Goal: Information Seeking & Learning: Learn about a topic

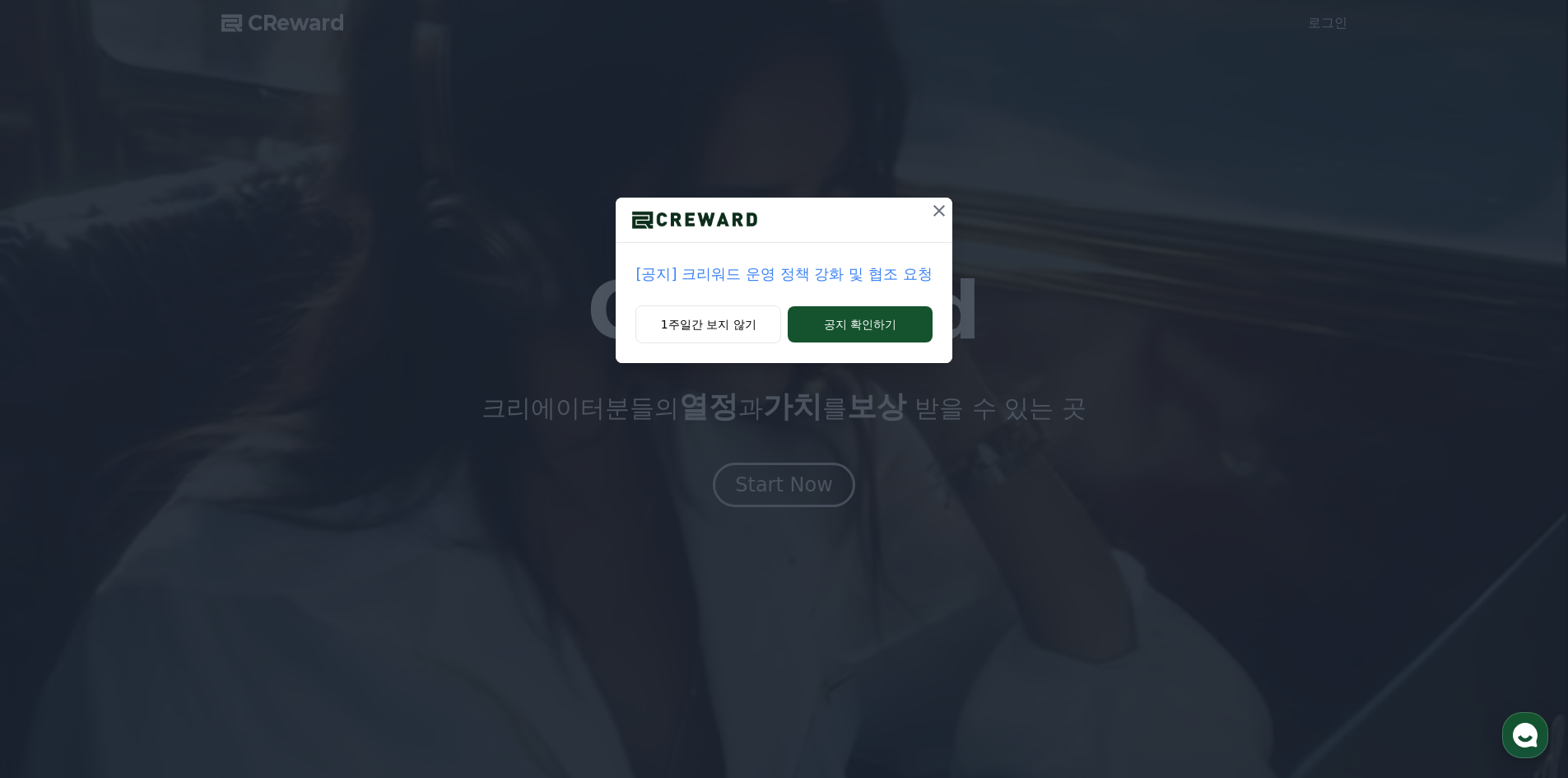
click at [804, 276] on p "[공지] 크리워드 운영 정책 강화 및 협조 요청" at bounding box center [784, 274] width 297 height 23
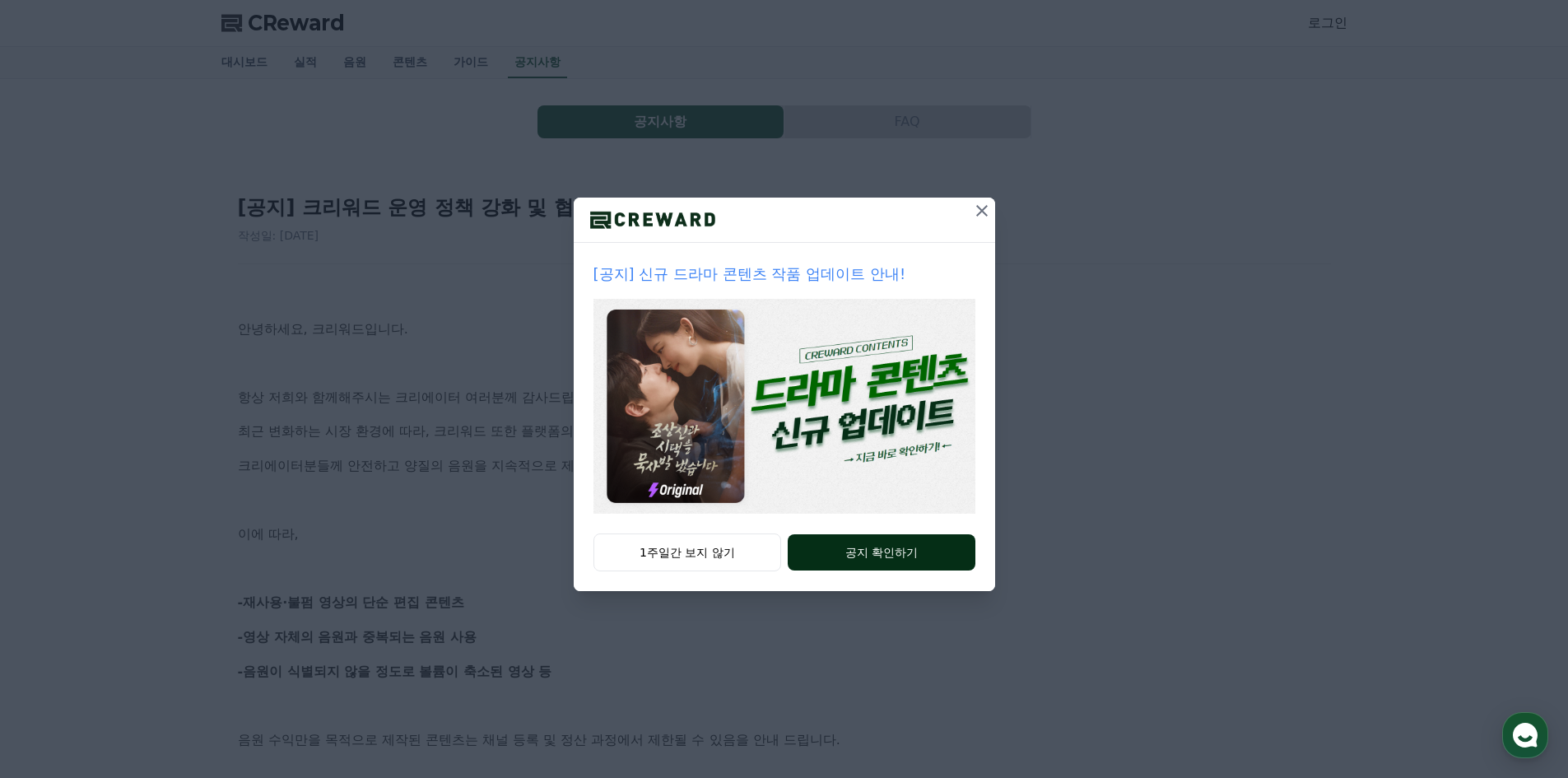
click at [882, 557] on button "공지 확인하기" at bounding box center [881, 552] width 186 height 36
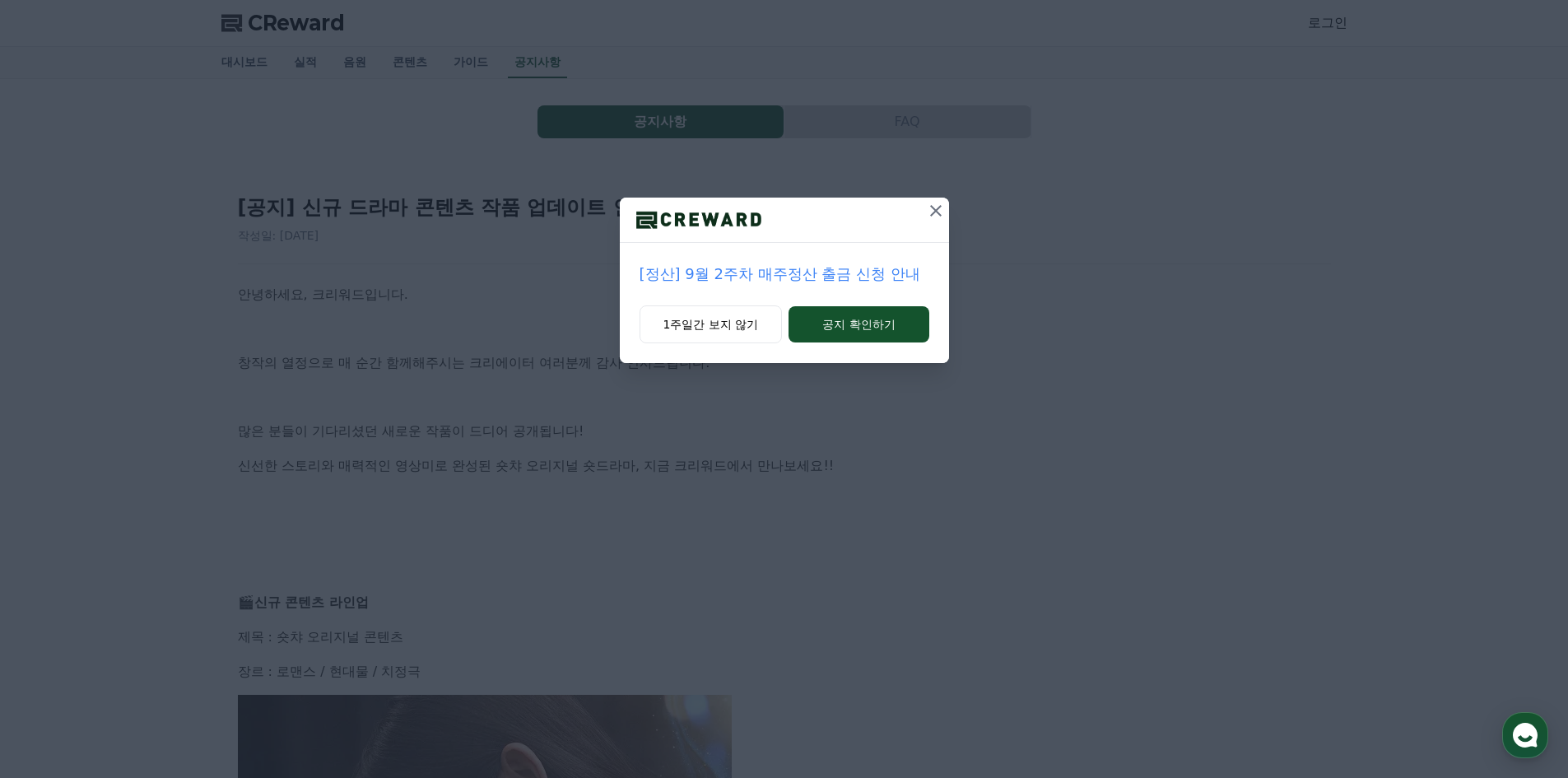
click at [931, 212] on icon at bounding box center [935, 210] width 20 height 20
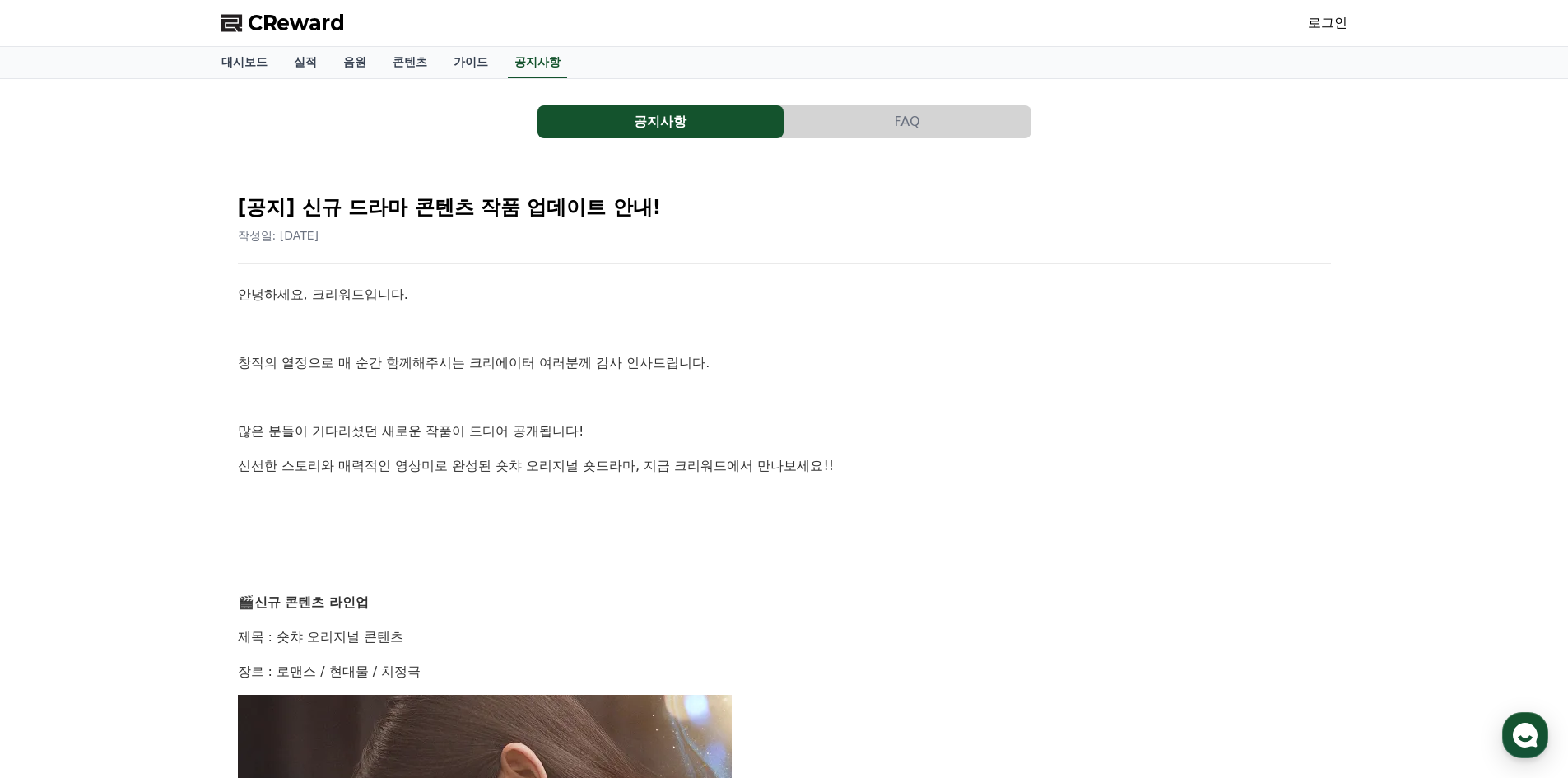
click at [266, 28] on span "CReward" at bounding box center [296, 23] width 97 height 26
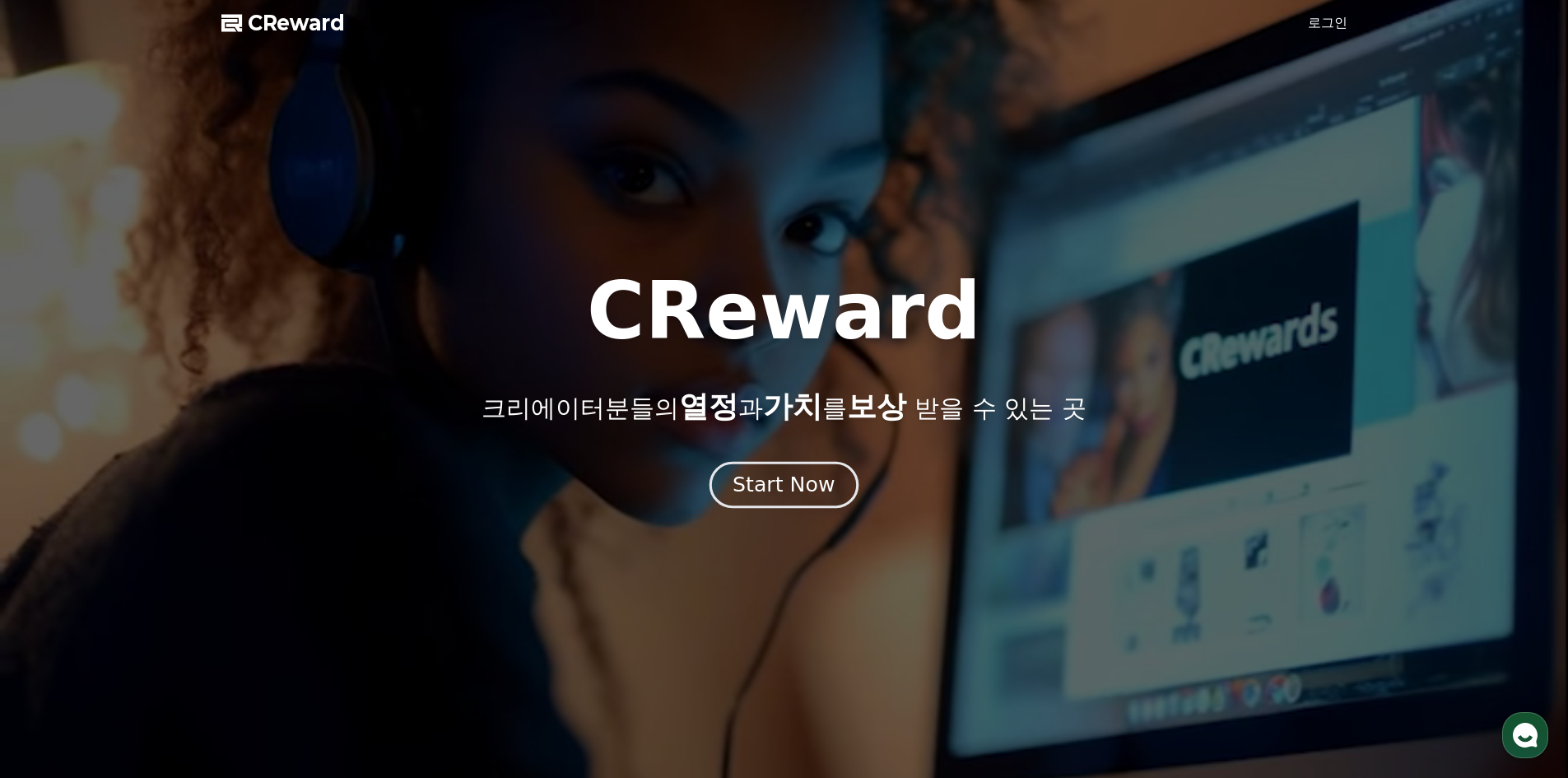
click at [772, 484] on div "Start Now" at bounding box center [784, 485] width 102 height 28
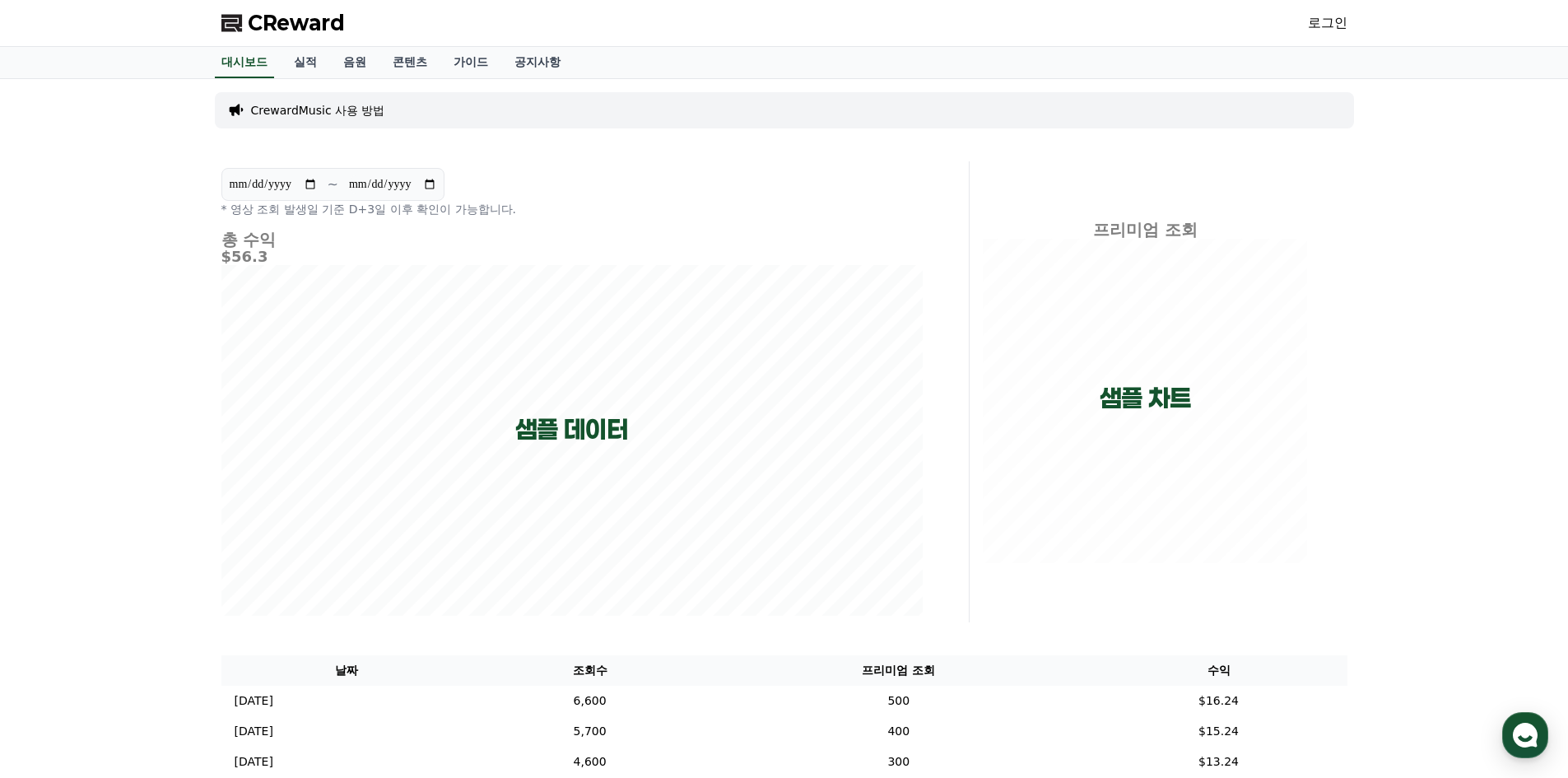
click at [336, 103] on p "CrewardMusic 사용 방법" at bounding box center [318, 109] width 134 height 16
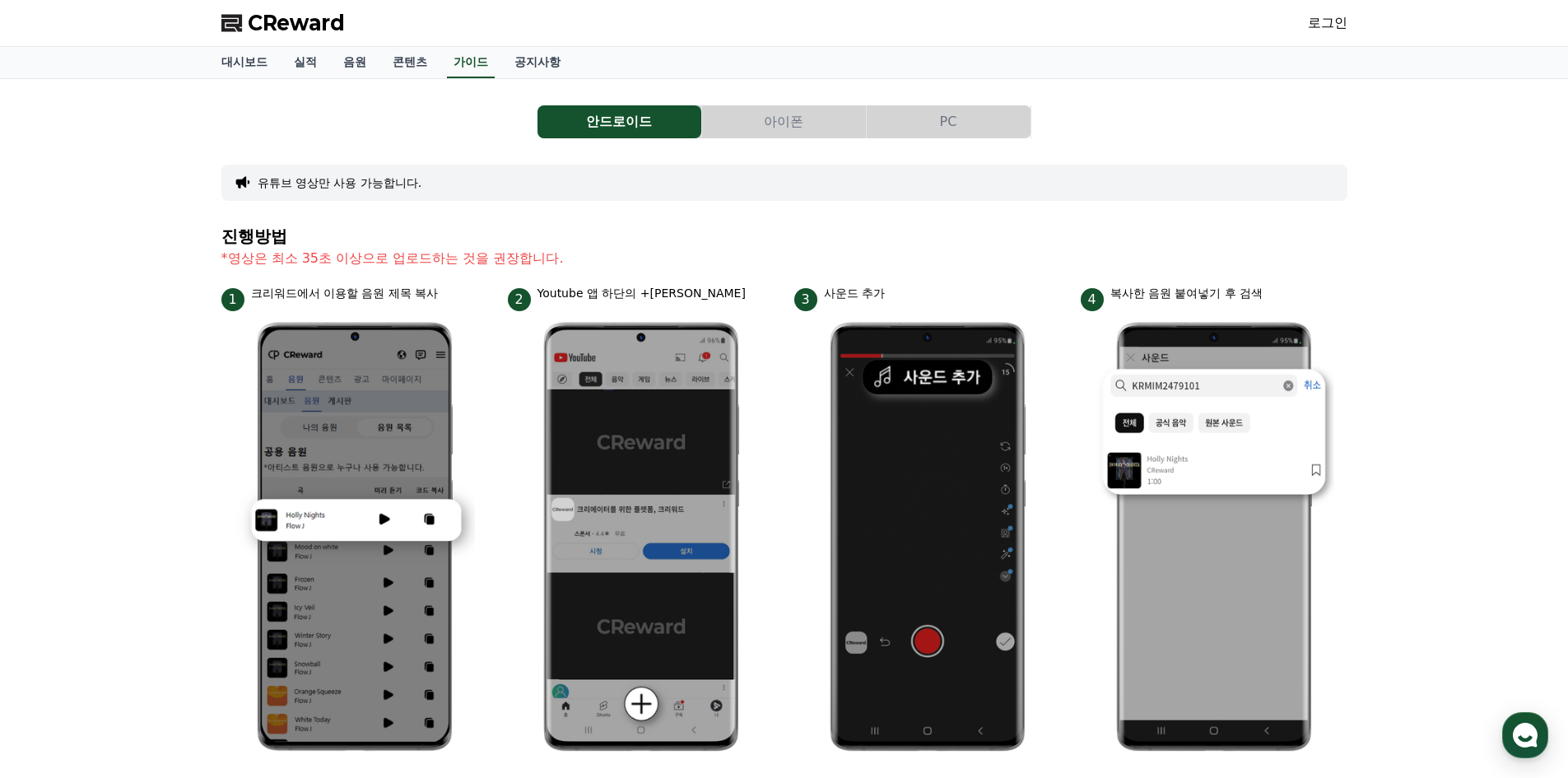
click at [984, 124] on button "PC" at bounding box center [948, 122] width 164 height 33
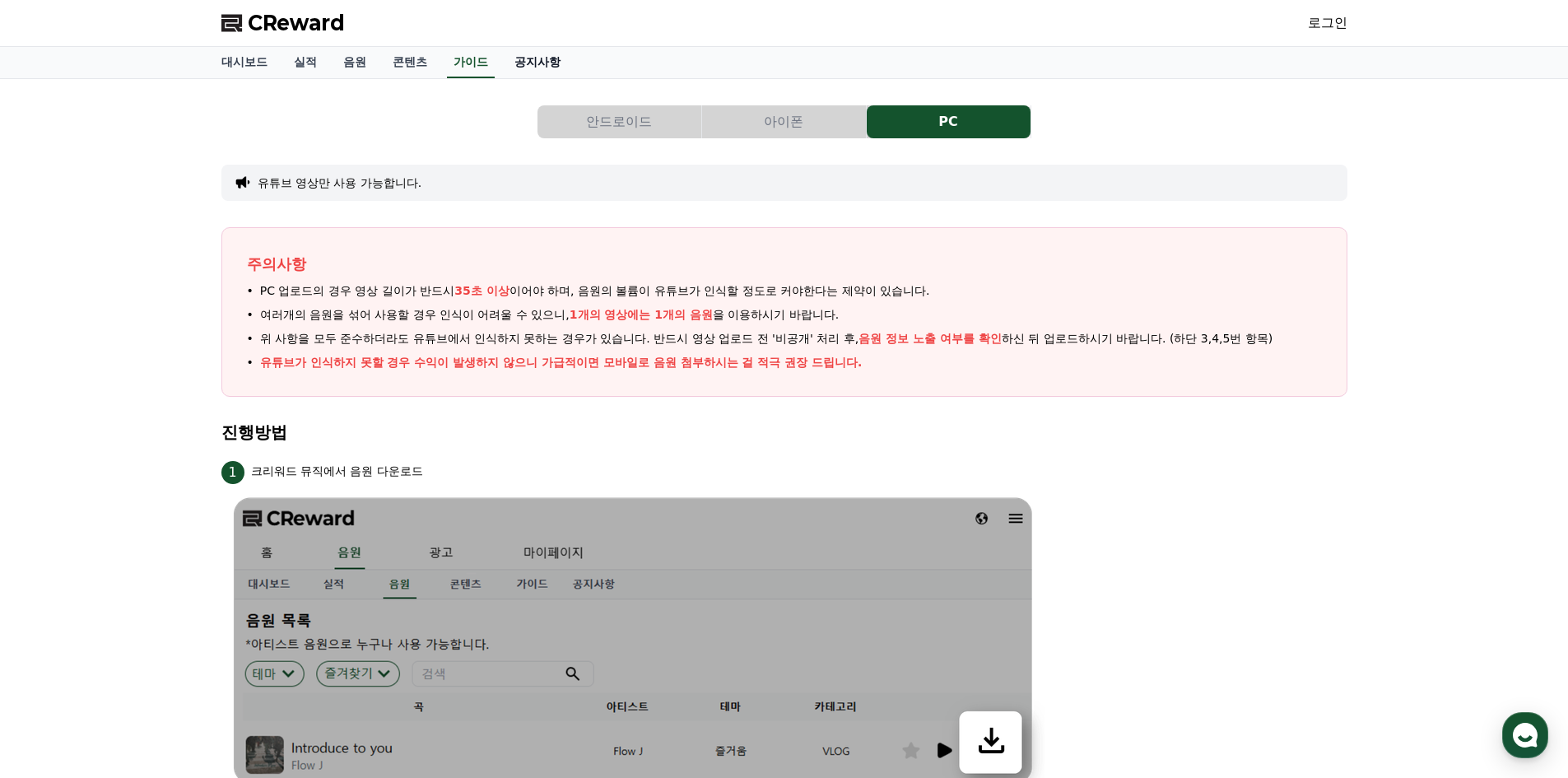
click at [523, 62] on link "공지사항" at bounding box center [537, 62] width 73 height 31
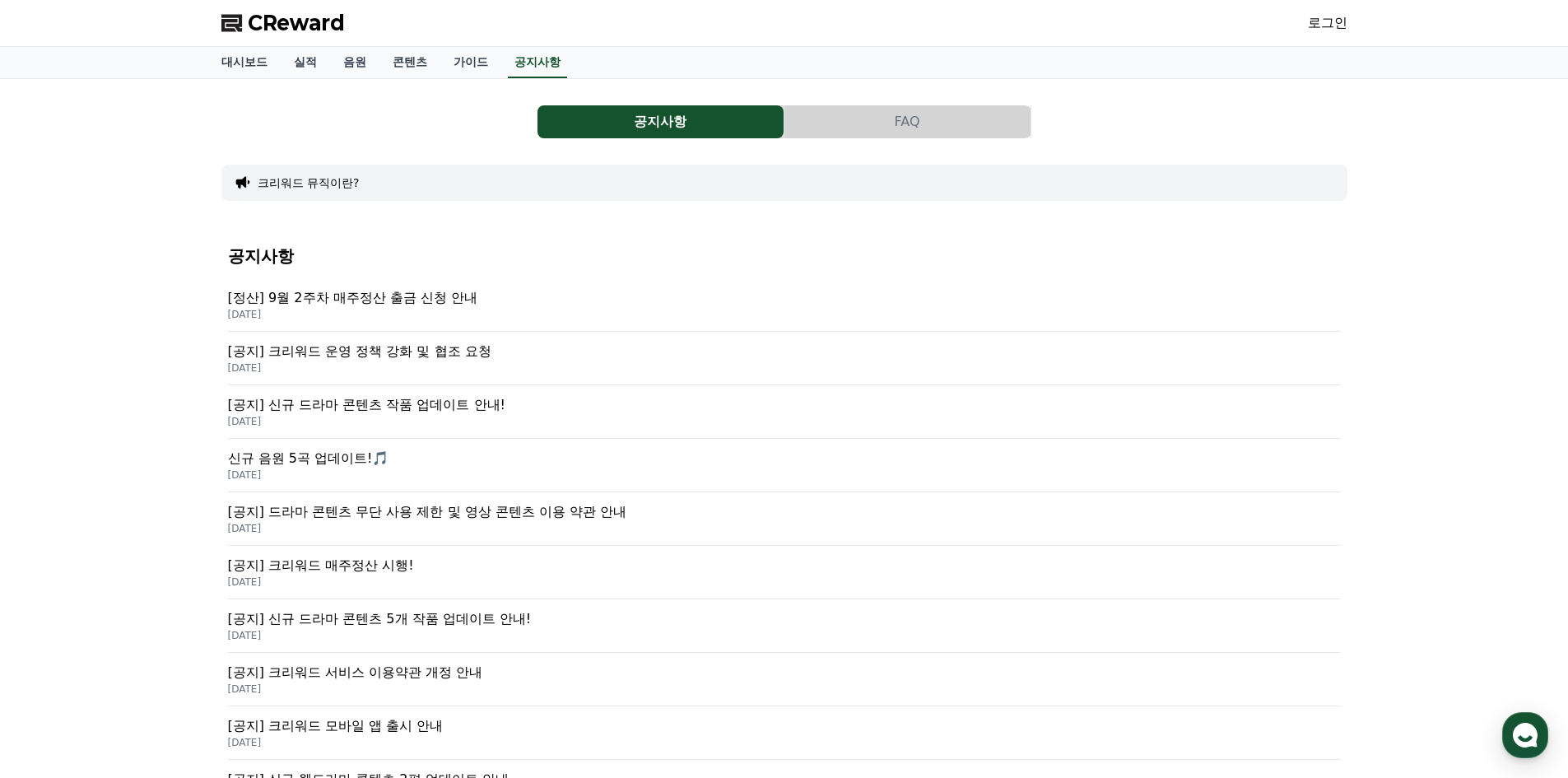
click at [432, 351] on p "[공지] 크리워드 운영 정책 강화 및 협조 요청" at bounding box center [784, 351] width 1113 height 20
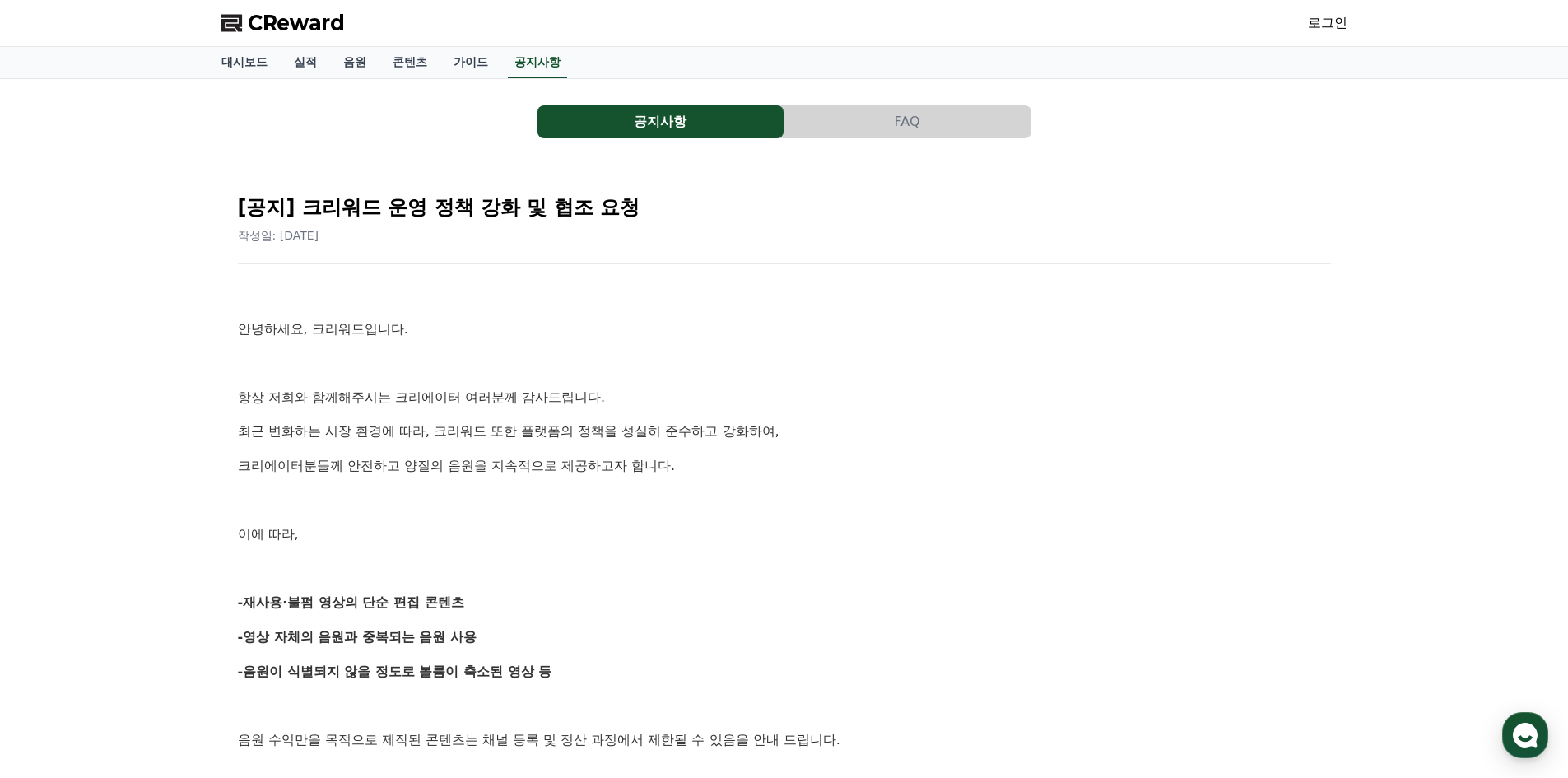
click at [899, 125] on button "FAQ" at bounding box center [907, 122] width 246 height 33
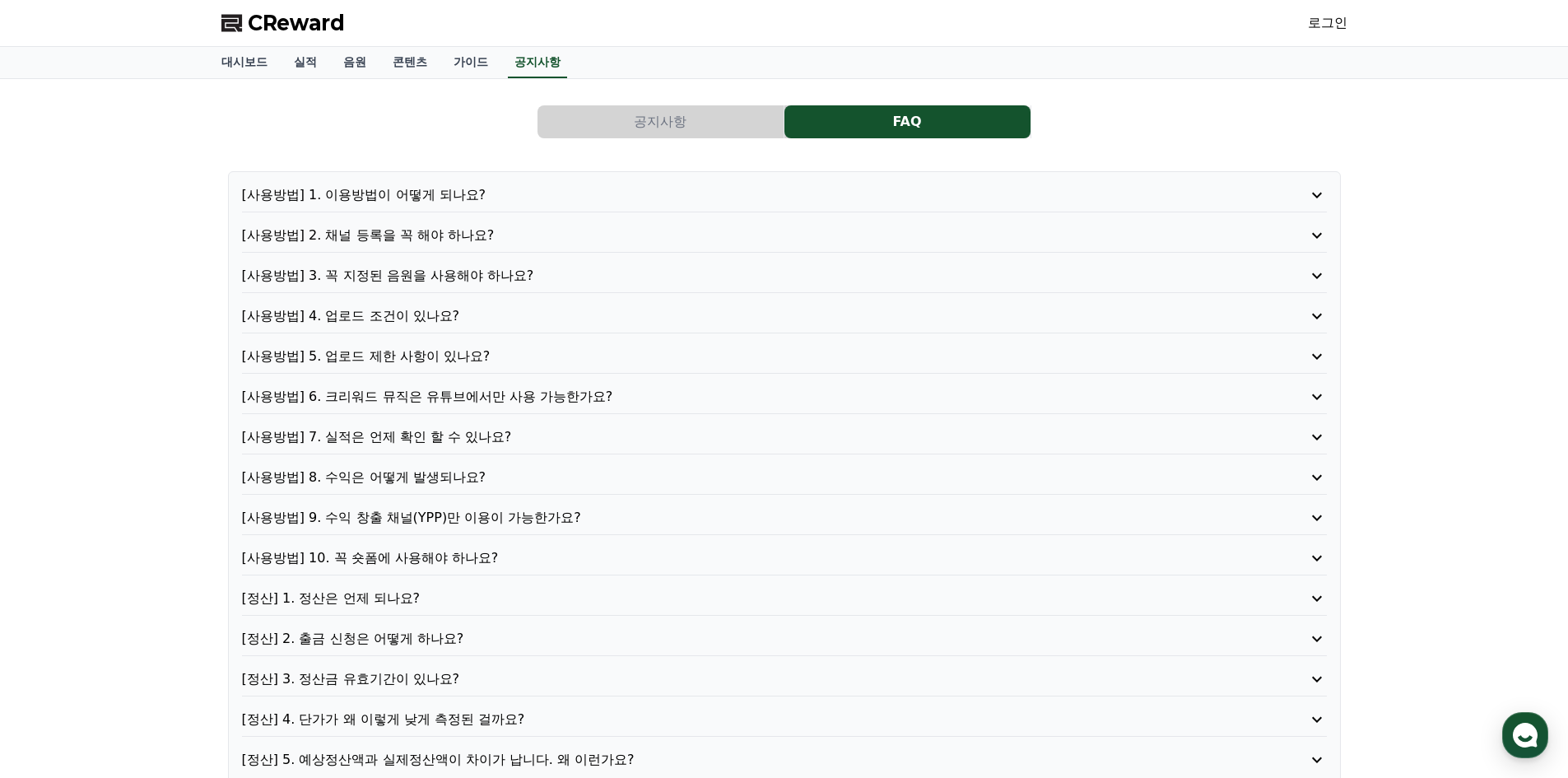
click at [398, 196] on p "[사용방법] 1. 이용방법이 어떻게 되나요?" at bounding box center [741, 195] width 998 height 20
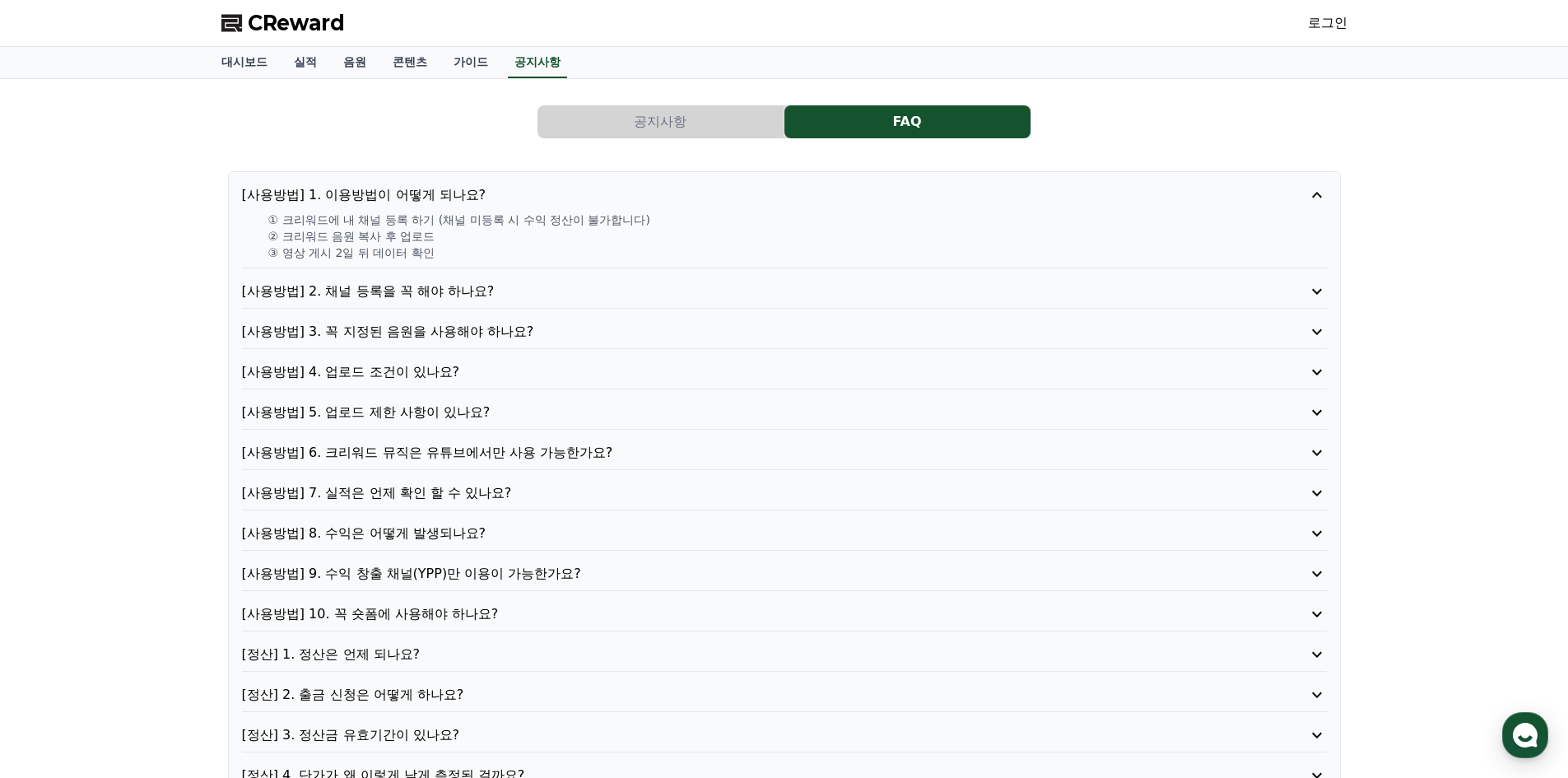
click at [430, 289] on p "[사용방법] 2. 채널 등록을 꼭 해야 하나요?" at bounding box center [741, 291] width 998 height 20
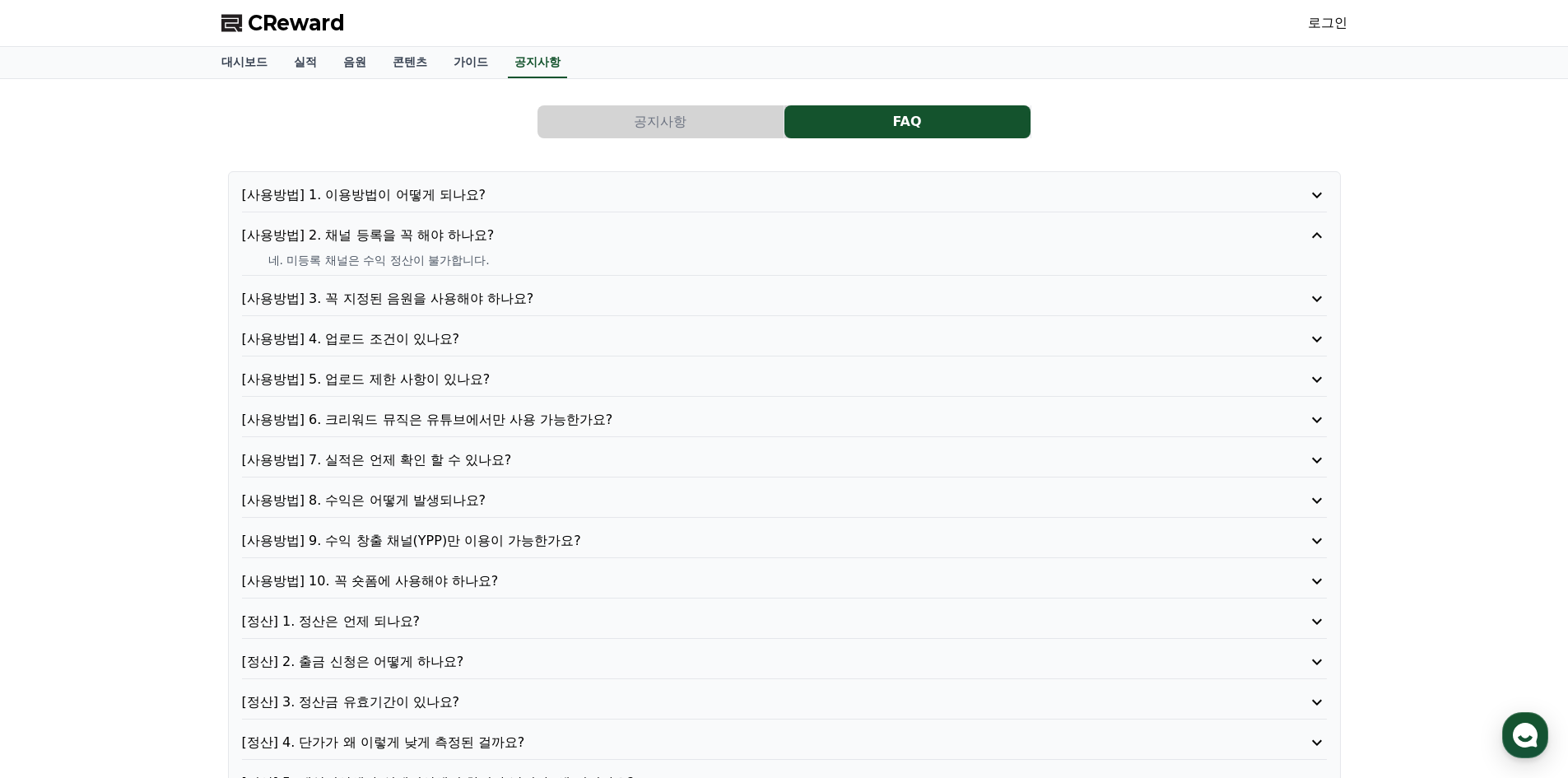
click at [417, 336] on p "[사용방법] 4. 업로드 조건이 있나요?" at bounding box center [741, 339] width 998 height 20
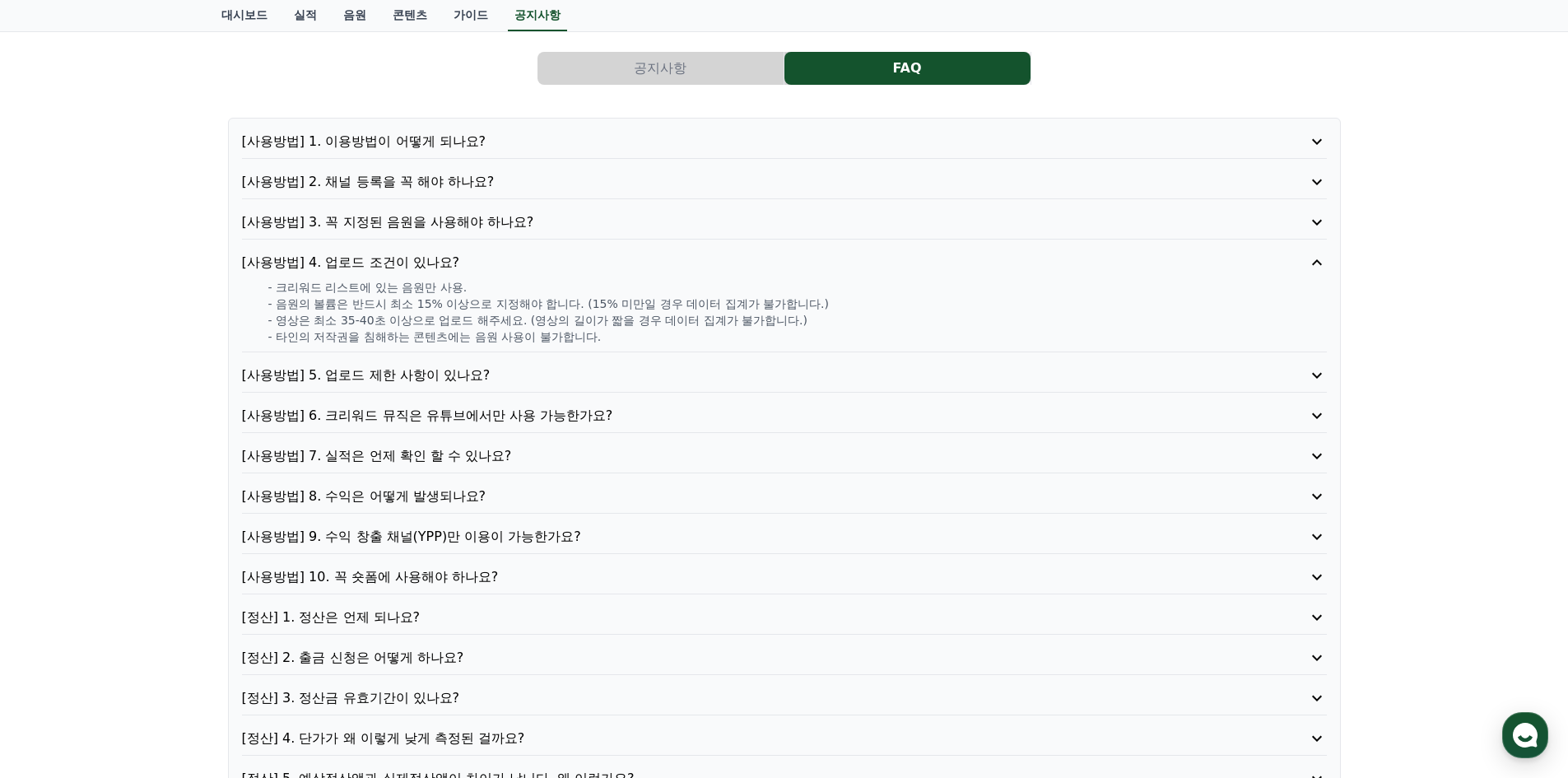
scroll to position [82, 0]
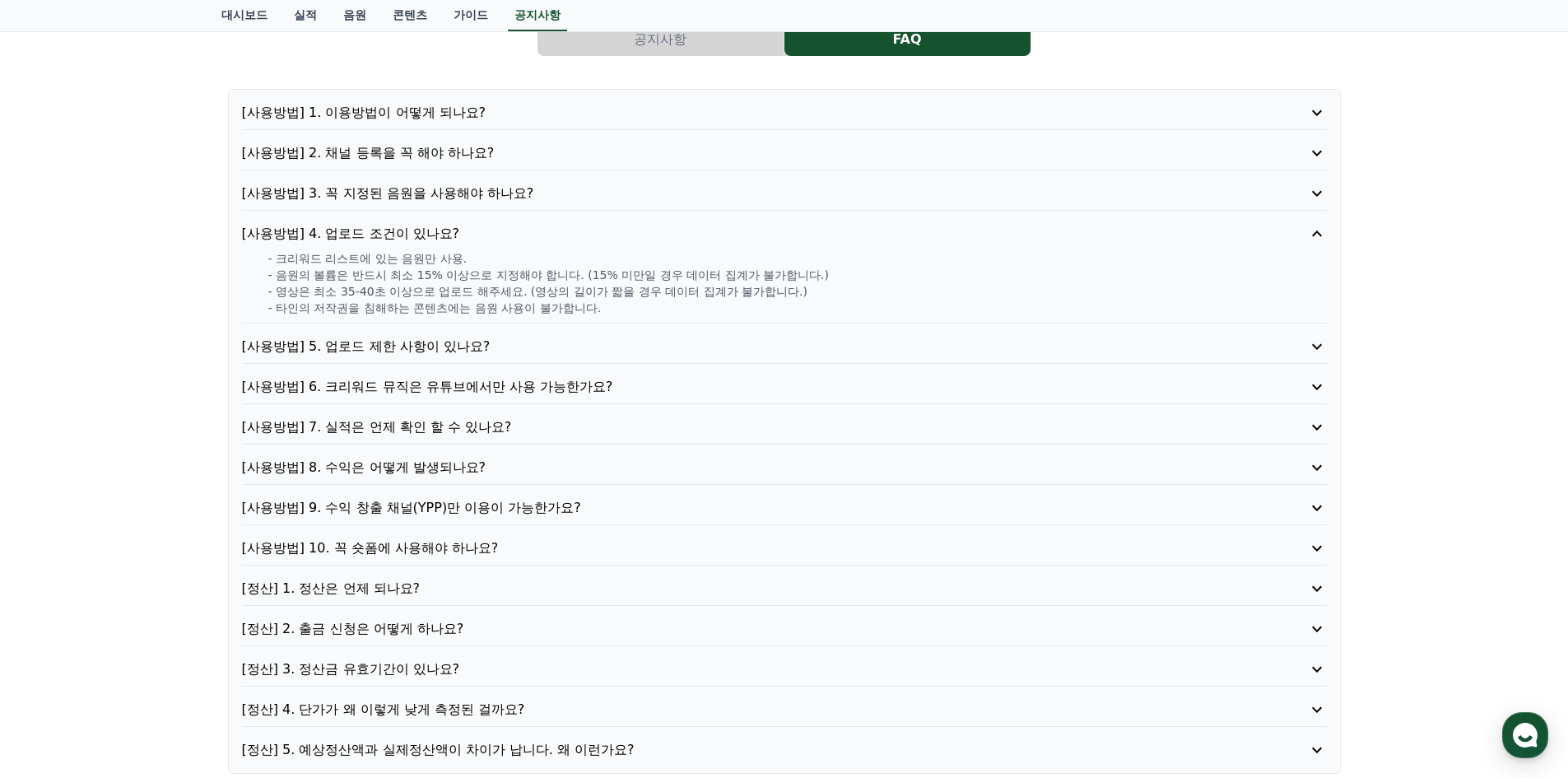
click at [550, 383] on p "[사용방법] 6. 크리워드 뮤직은 유튜브에서만 사용 가능한가요?" at bounding box center [741, 386] width 998 height 20
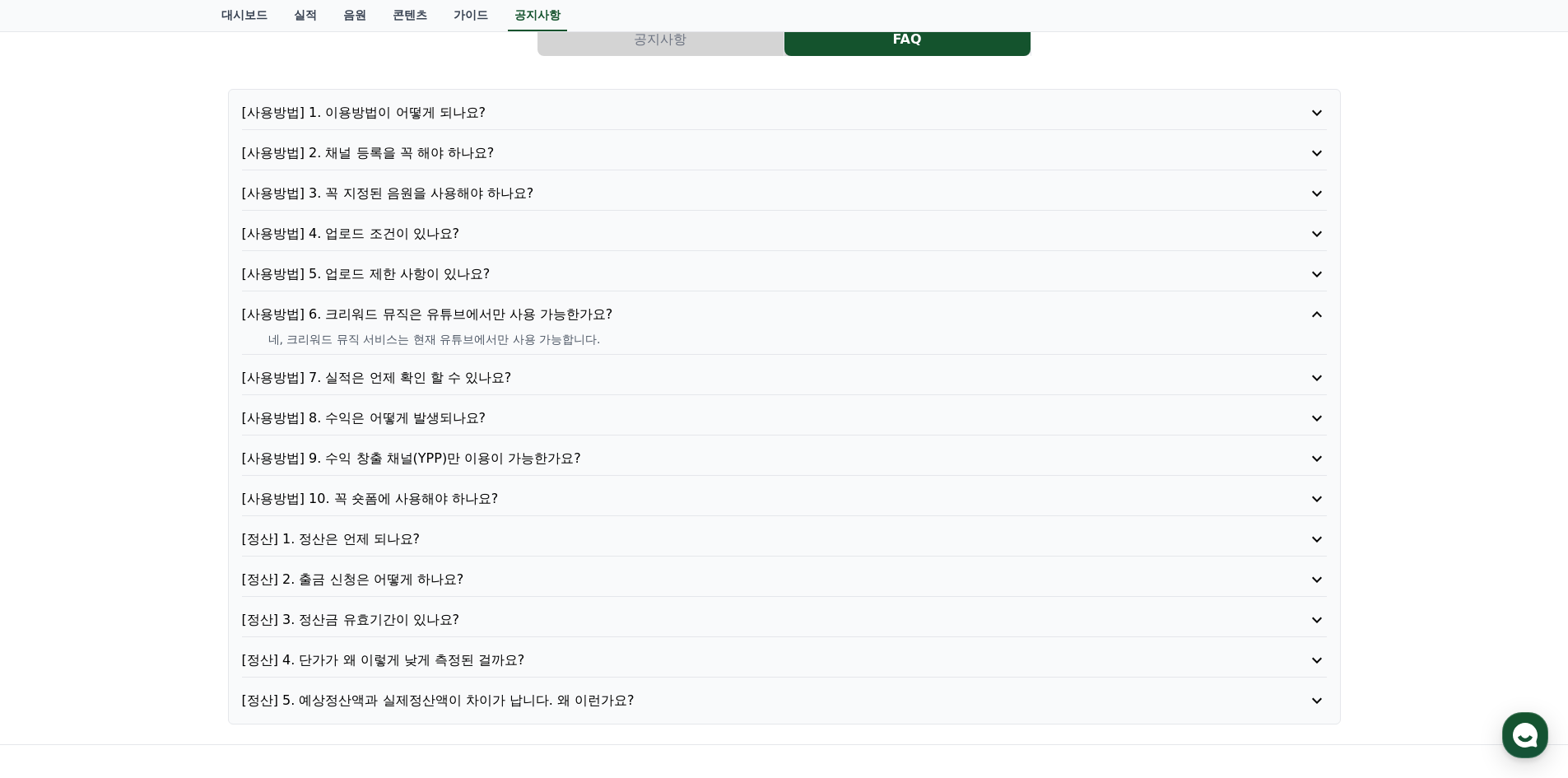
click at [523, 449] on p "[사용방법] 9. 수익 창출 채널(YPP)만 이용이 가능한가요?" at bounding box center [741, 458] width 998 height 20
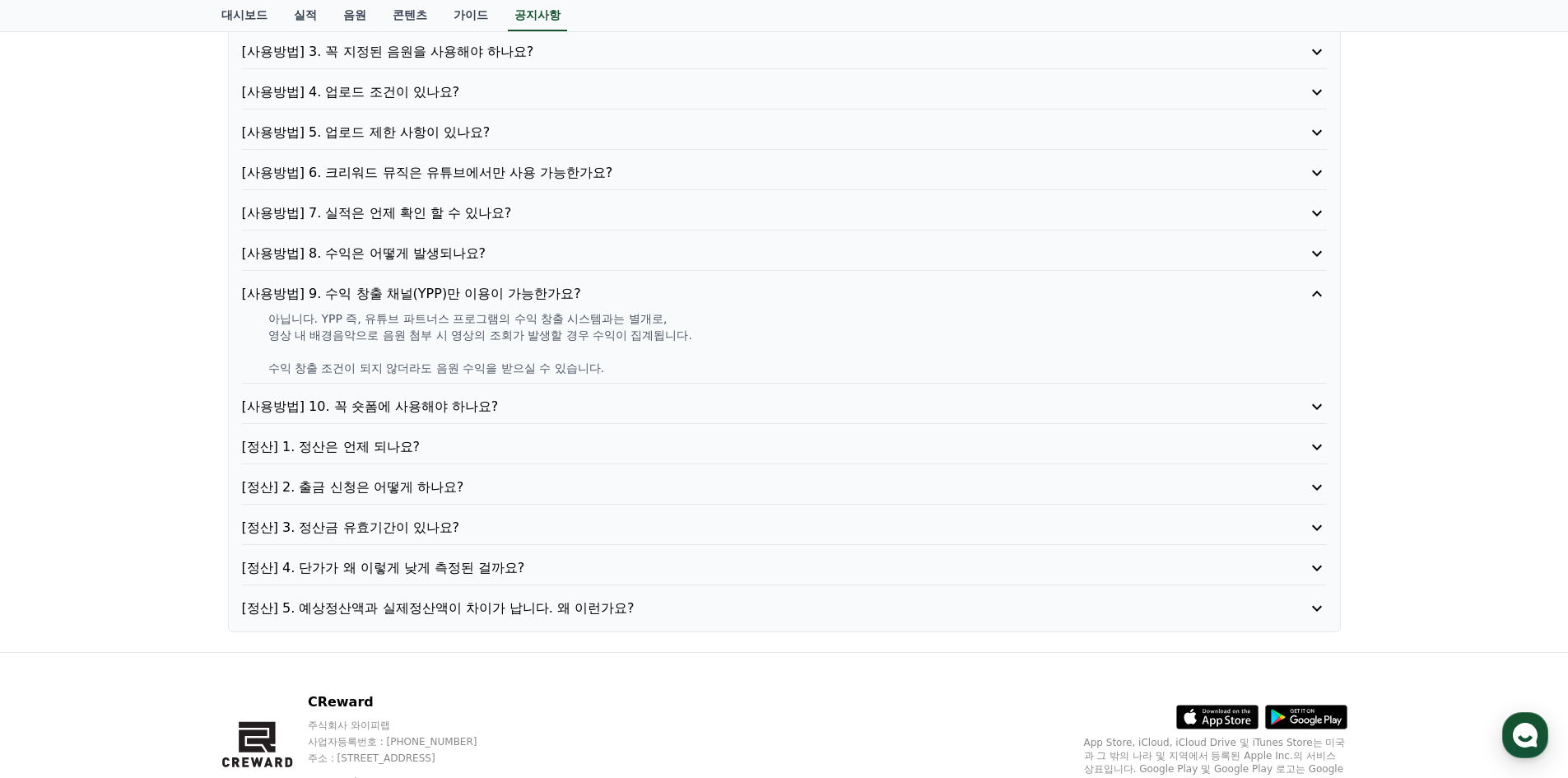
scroll to position [247, 0]
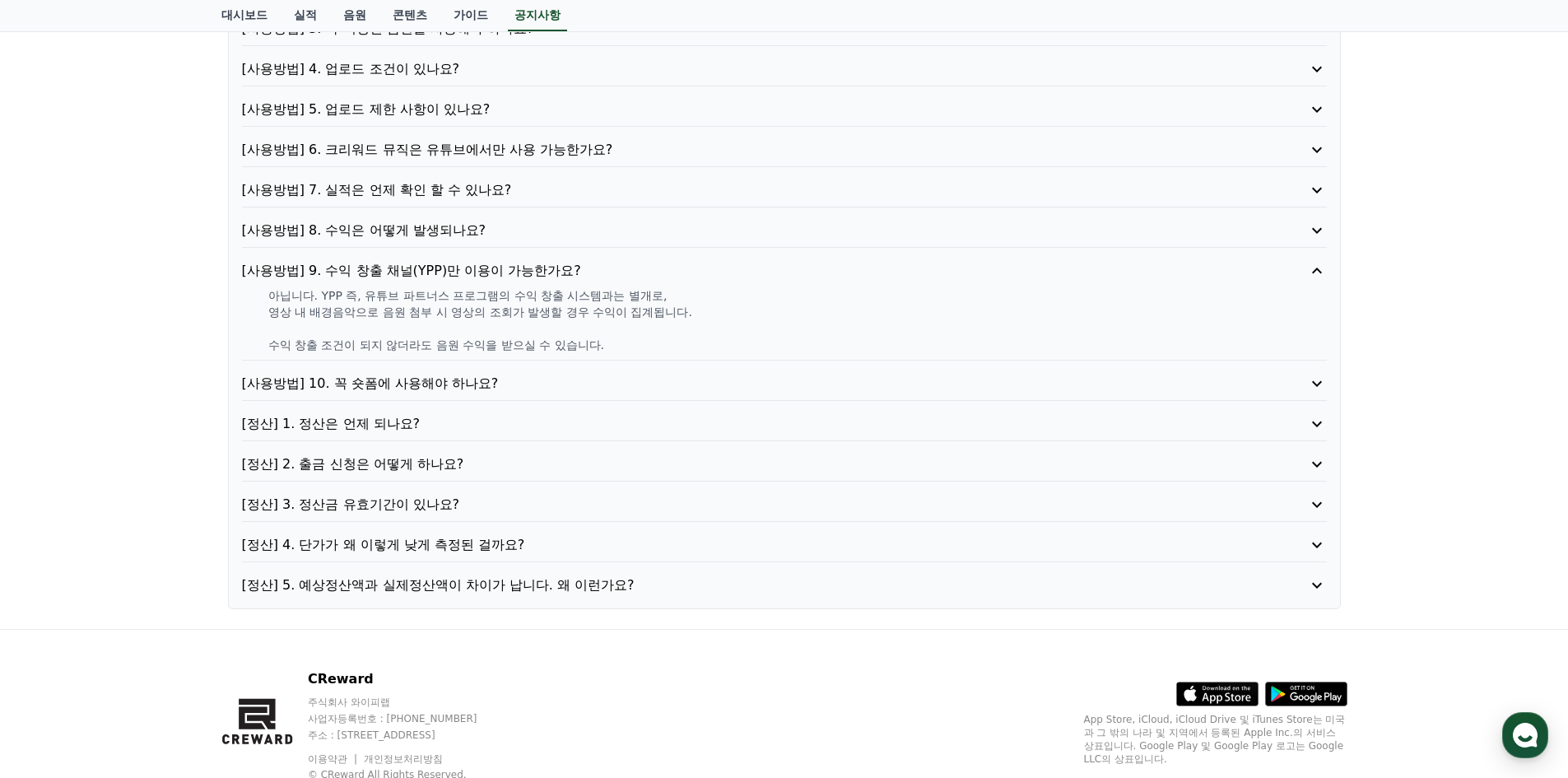
click at [454, 388] on p "[사용방법] 10. 꼭 숏폼에 사용해야 하나요?" at bounding box center [741, 383] width 998 height 20
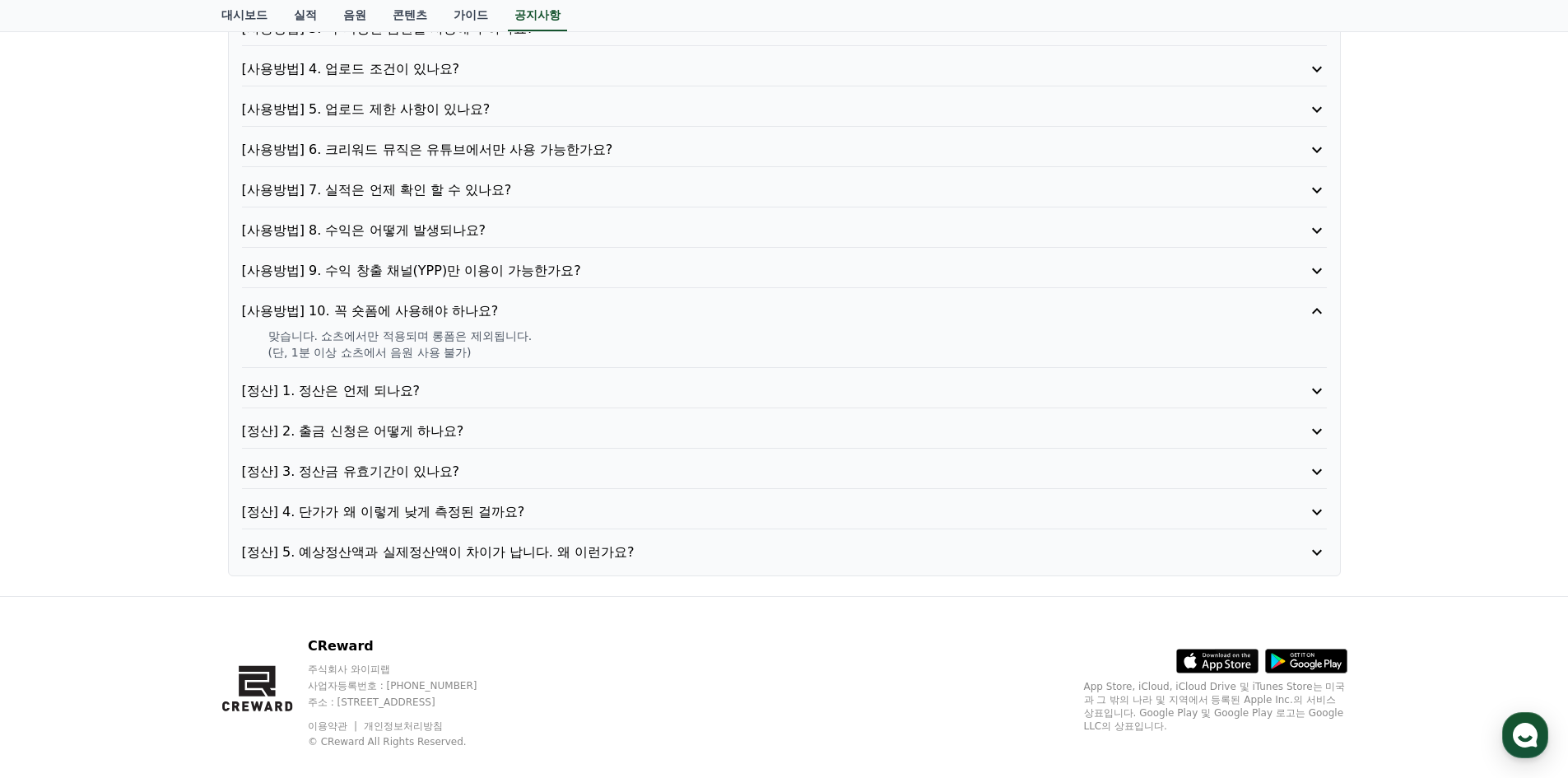
click at [478, 515] on p "[정산] 4. 단가가 왜 이렇게 낮게 측정된 걸까요?" at bounding box center [741, 511] width 998 height 20
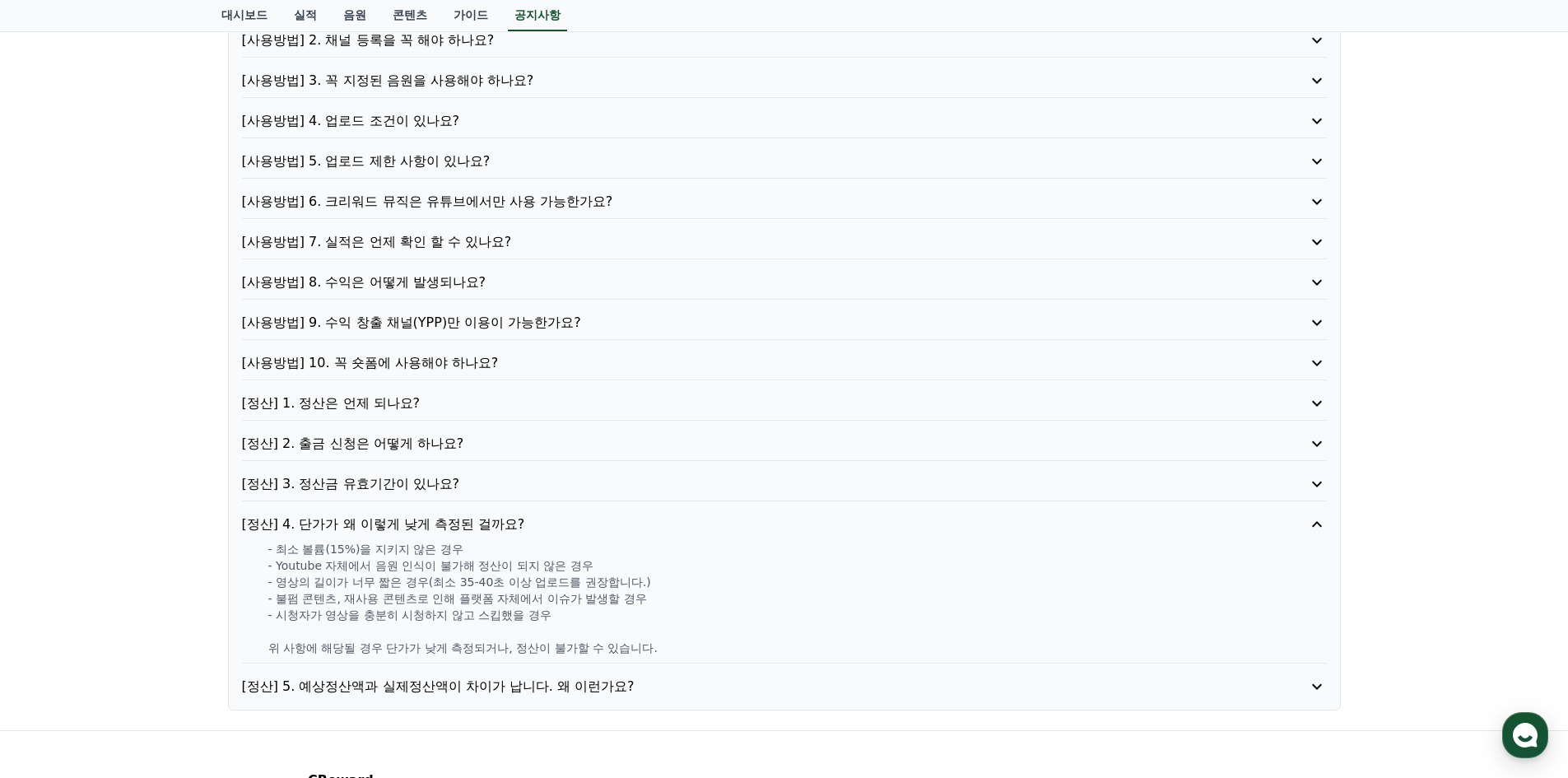
scroll to position [0, 0]
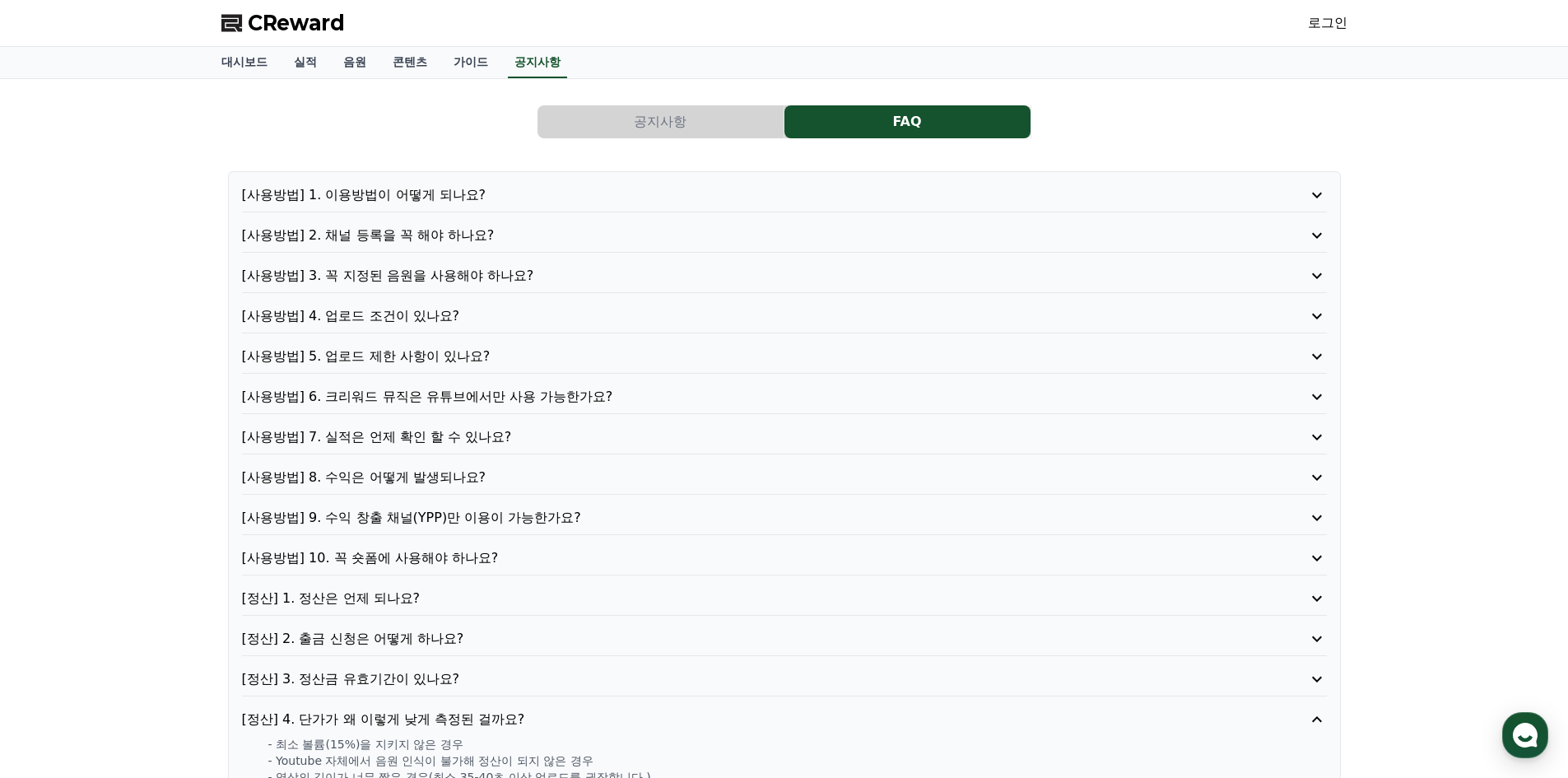
click at [287, 16] on span "CReward" at bounding box center [296, 23] width 97 height 26
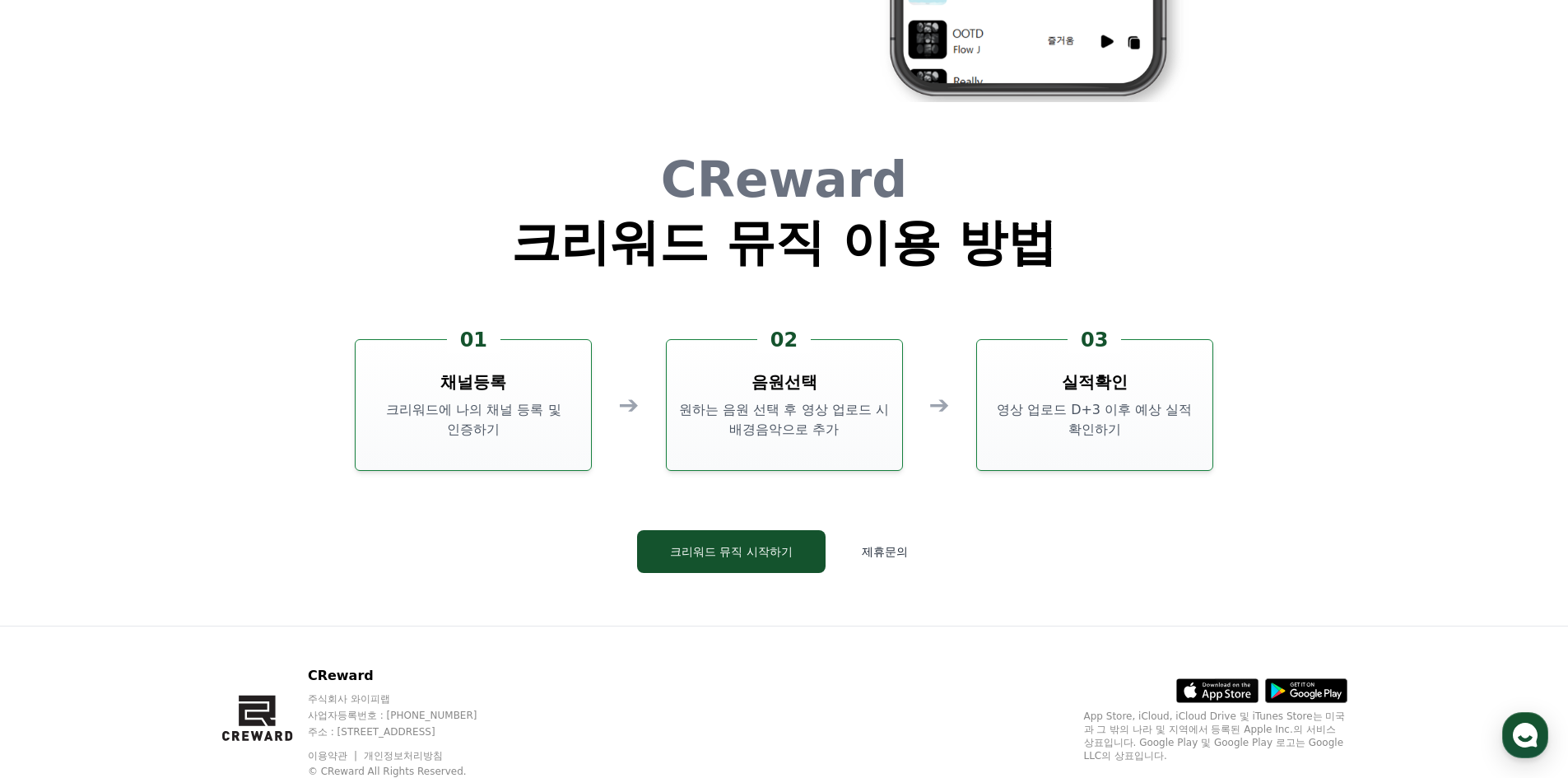
scroll to position [4446, 0]
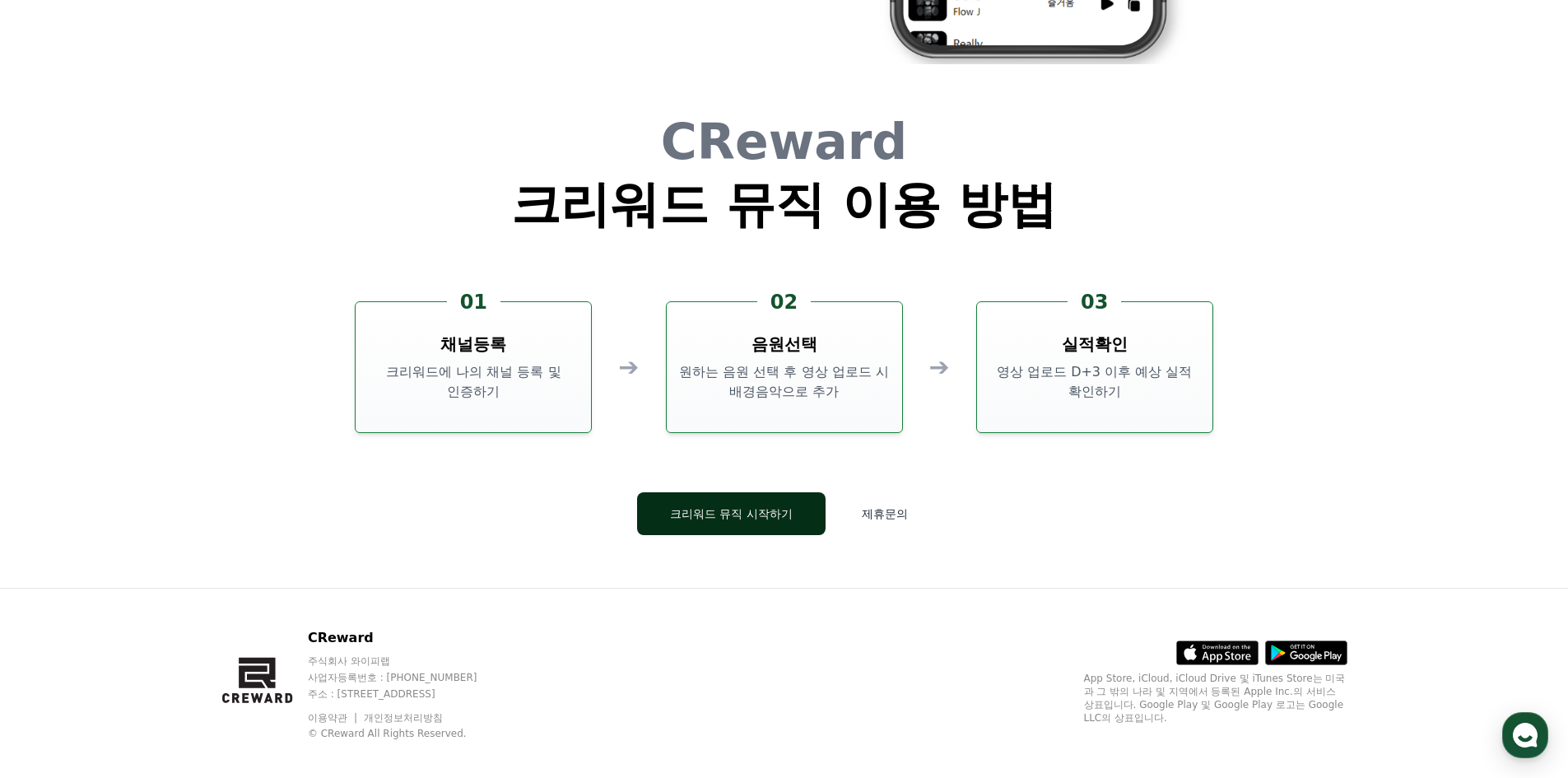
click at [712, 517] on button "크리워드 뮤직 시작하기" at bounding box center [732, 513] width 188 height 42
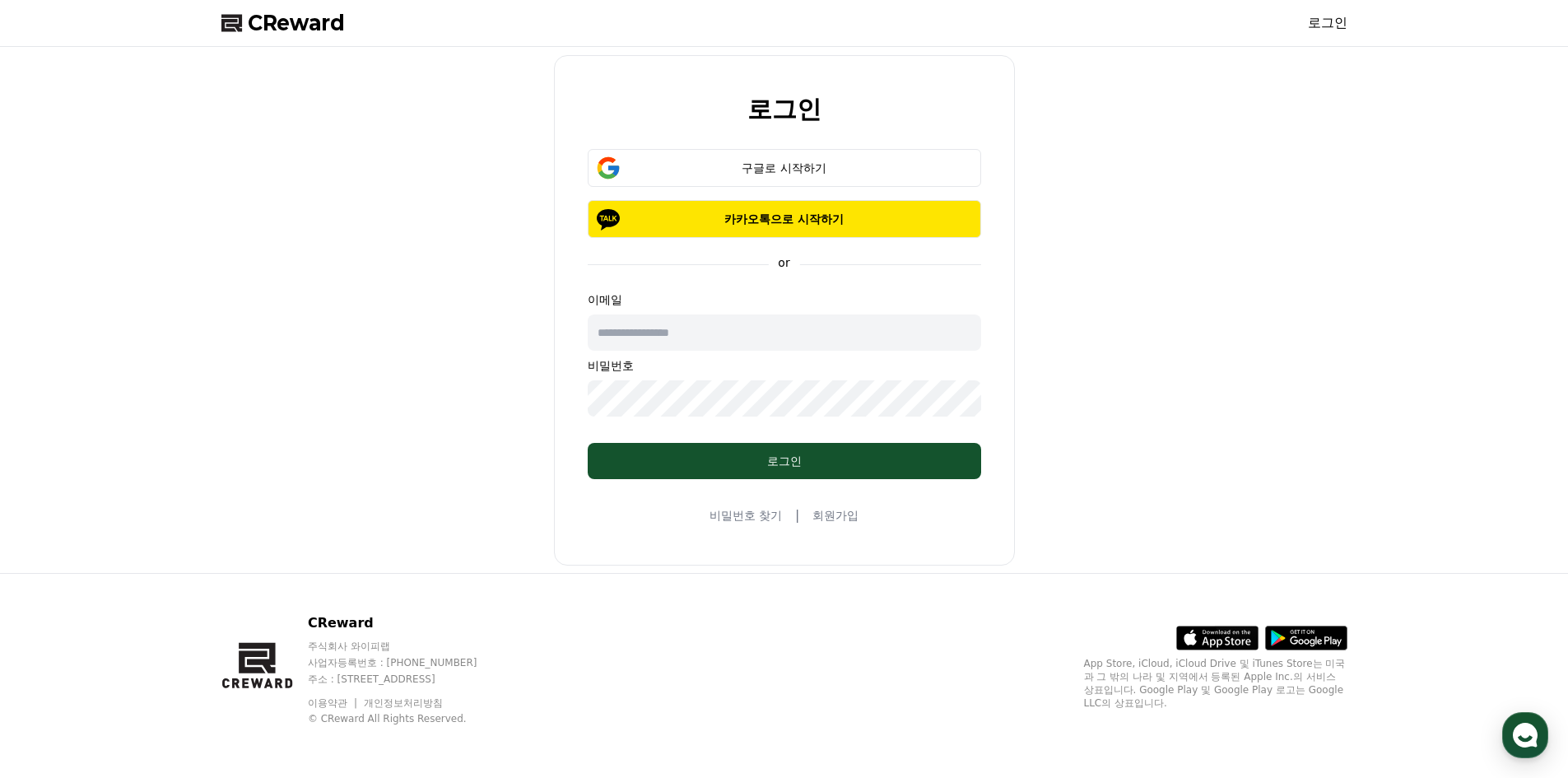
click at [260, 13] on span "CReward" at bounding box center [296, 23] width 97 height 26
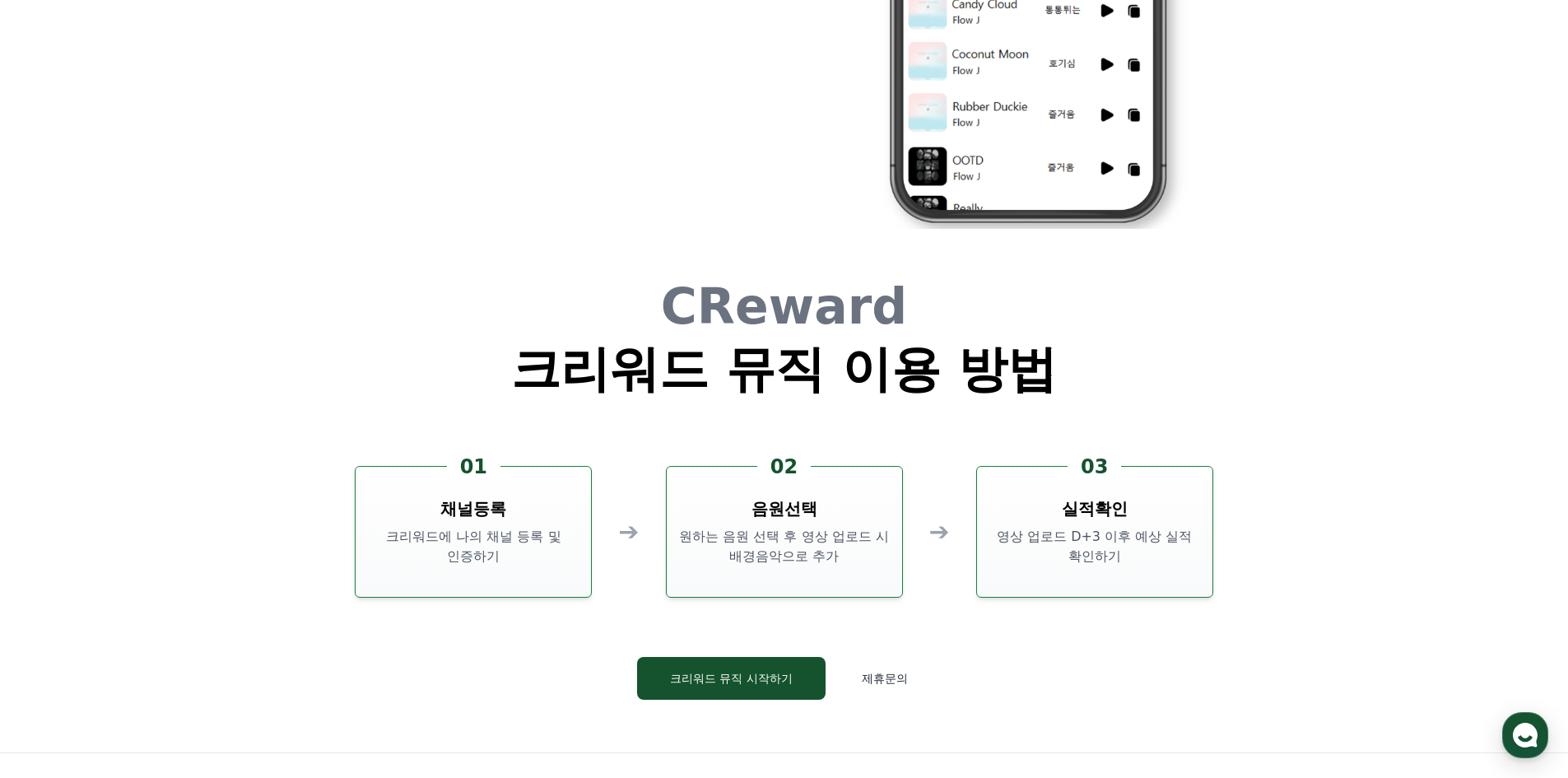
scroll to position [4461, 0]
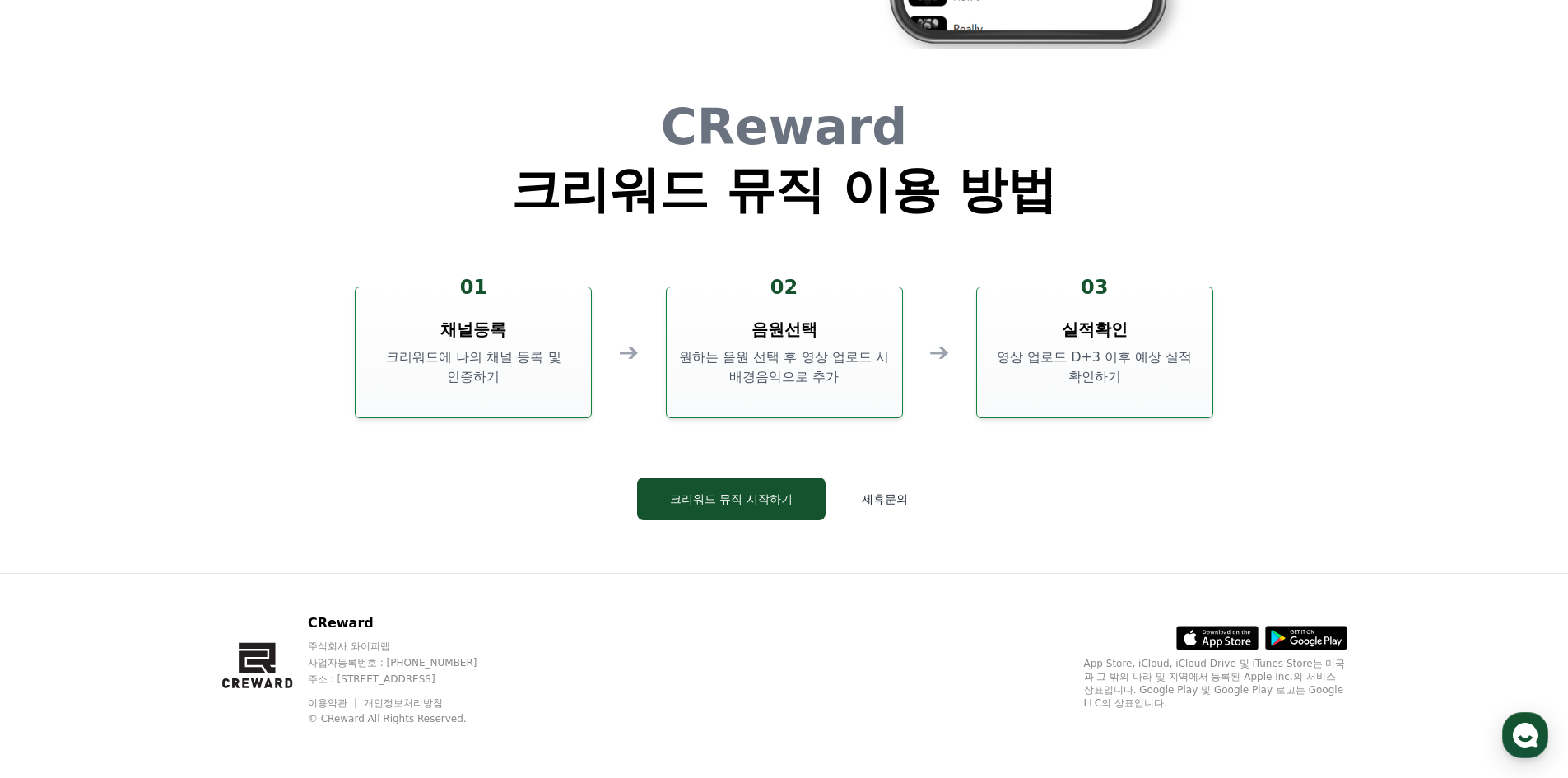
drag, startPoint x: 345, startPoint y: 683, endPoint x: 491, endPoint y: 683, distance: 146.0
click at [491, 683] on p "주소 : [STREET_ADDRESS]" at bounding box center [408, 679] width 201 height 13
copy p "[STREET_ADDRESS]"
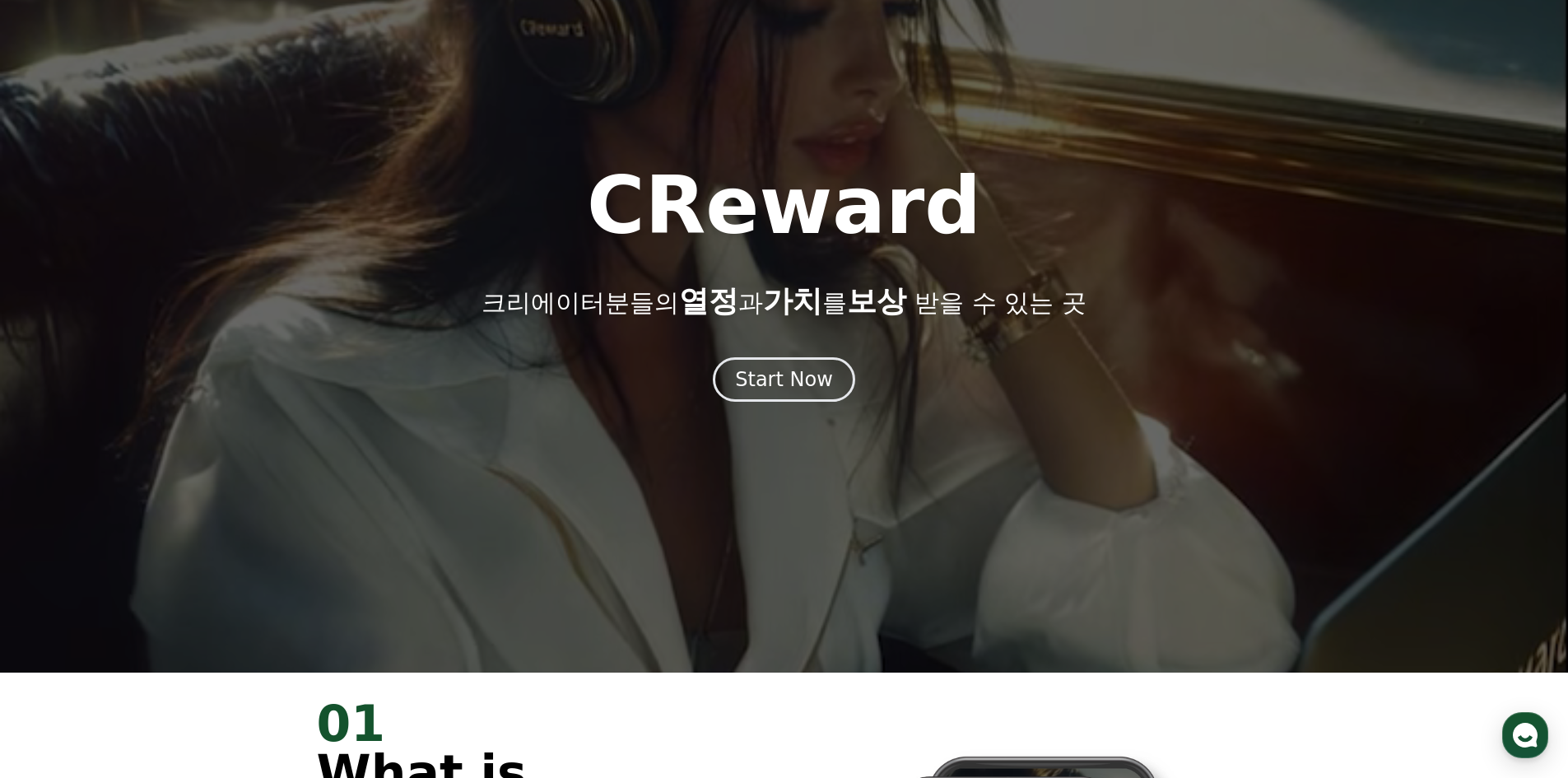
scroll to position [0, 0]
